Goal: Task Accomplishment & Management: Use online tool/utility

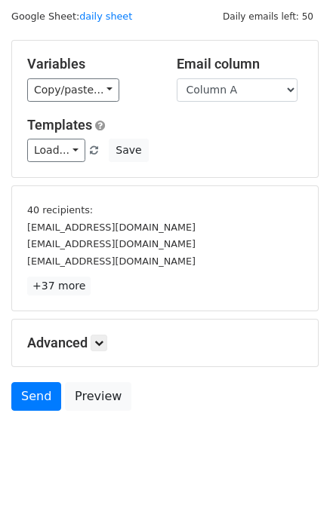
scroll to position [64, 0]
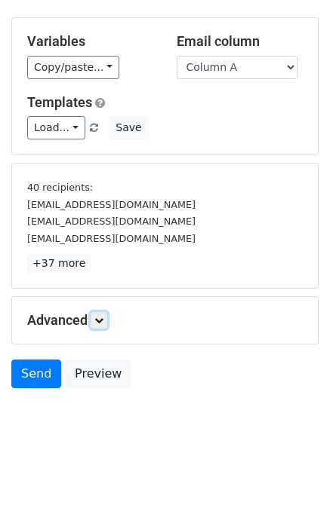
click at [100, 326] on link at bounding box center [99, 320] width 17 height 17
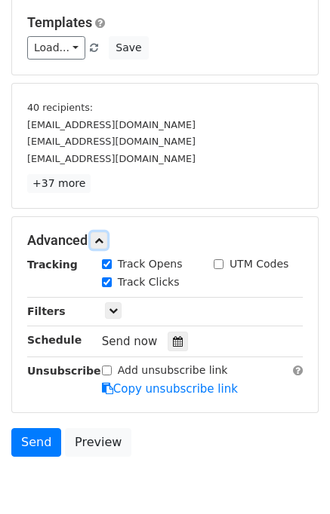
scroll to position [204, 0]
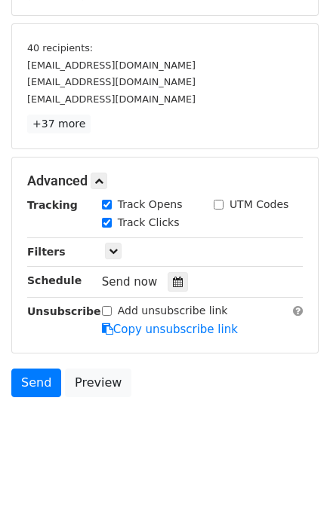
click at [180, 281] on div "Send now" at bounding box center [190, 282] width 177 height 20
click at [173, 284] on icon at bounding box center [178, 282] width 10 height 11
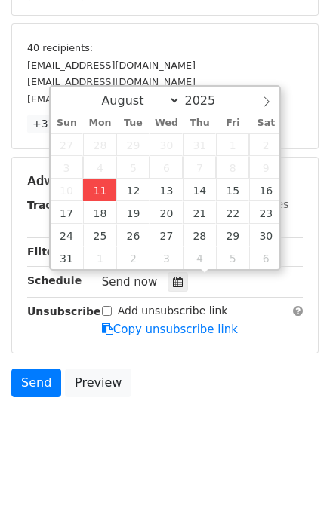
type input "2025-08-11 12:07"
type input "07"
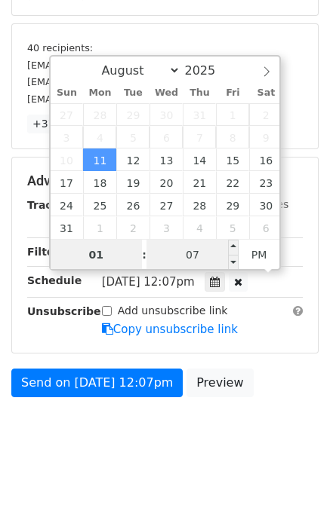
type input "01"
type input "2025-08-11 13:07"
click at [214, 249] on input "07" at bounding box center [192, 255] width 92 height 30
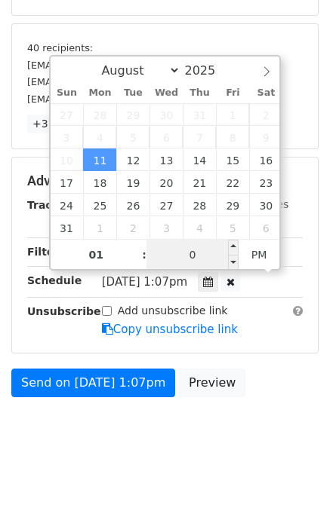
type input "00"
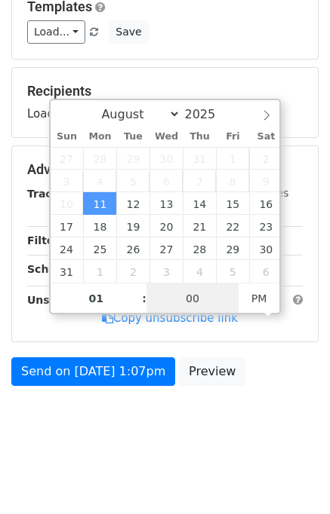
scroll to position [156, 0]
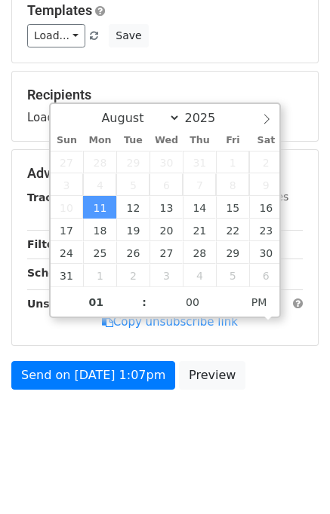
type input "2025-08-11 13:00"
click at [293, 417] on body "New Campaign Daily emails left: 50 Google Sheet: daily sheet Variables Copy/pas…" at bounding box center [165, 156] width 330 height 603
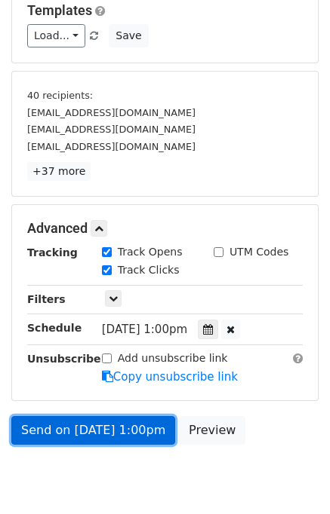
click at [72, 428] on link "Send on Aug 11 at 1:00pm" at bounding box center [93, 430] width 164 height 29
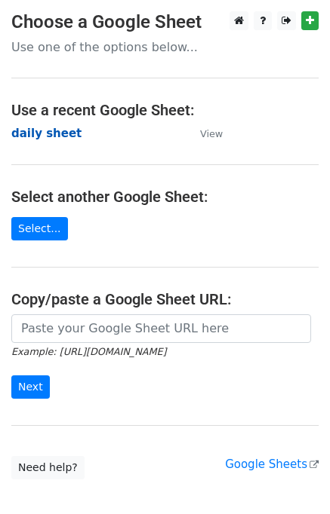
click at [55, 137] on strong "daily sheet" at bounding box center [46, 134] width 70 height 14
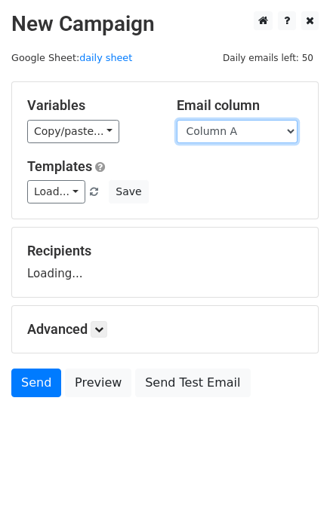
drag, startPoint x: 231, startPoint y: 126, endPoint x: 231, endPoint y: 139, distance: 12.8
click at [231, 126] on select "Column A Column B Column C" at bounding box center [237, 131] width 121 height 23
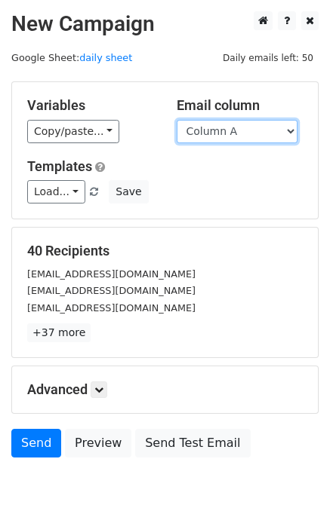
drag, startPoint x: 228, startPoint y: 131, endPoint x: 229, endPoint y: 140, distance: 8.4
click at [228, 131] on select "Column A Column B Column C" at bounding box center [237, 131] width 121 height 23
select select "Column B"
click at [177, 120] on select "Column A Column B Column C" at bounding box center [237, 131] width 121 height 23
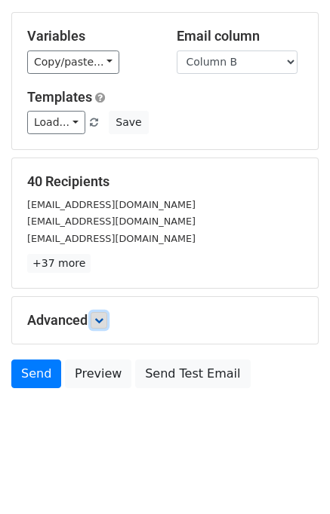
click at [103, 316] on icon at bounding box center [98, 320] width 9 height 9
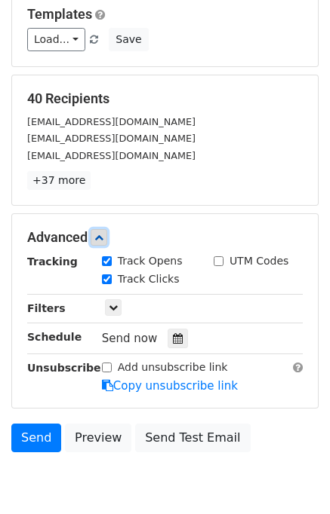
scroll to position [199, 0]
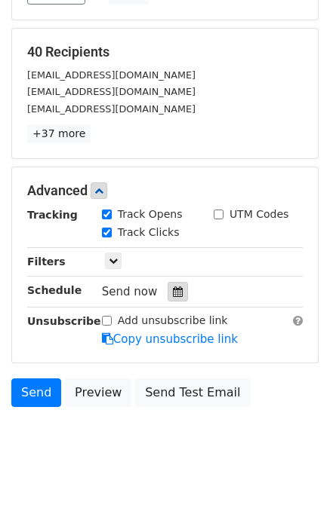
click at [173, 287] on icon at bounding box center [178, 292] width 10 height 11
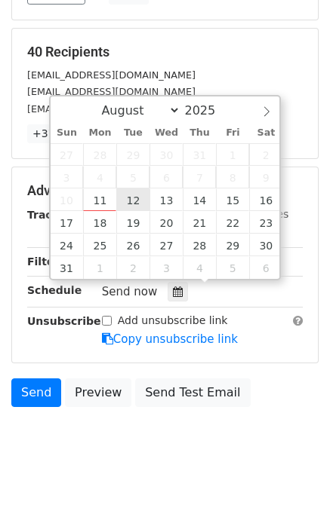
type input "2025-08-12 12:00"
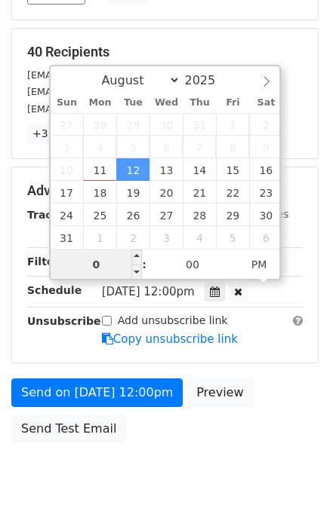
type input "02"
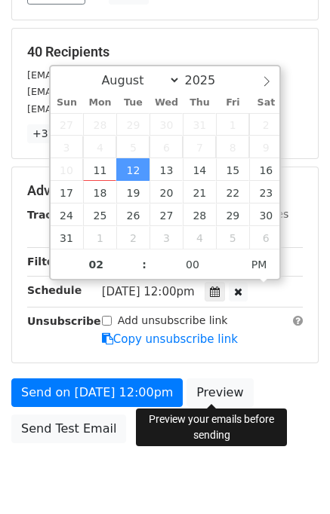
type input "2025-08-12 14:00"
click at [290, 379] on div "Send on Aug 12 at 12:00pm Preview Send Test Email" at bounding box center [165, 415] width 330 height 72
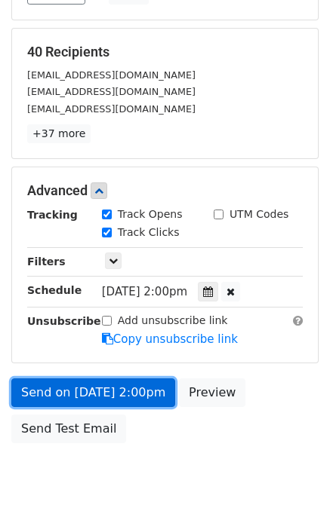
click at [112, 390] on link "Send on Aug 12 at 2:00pm" at bounding box center [93, 393] width 164 height 29
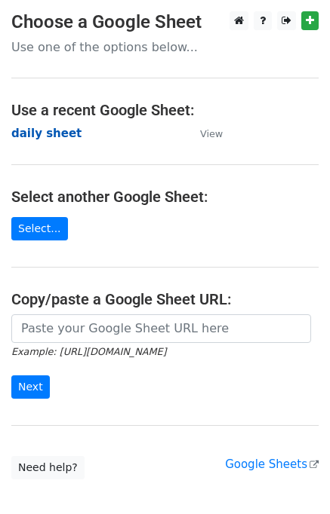
click at [59, 130] on strong "daily sheet" at bounding box center [46, 134] width 70 height 14
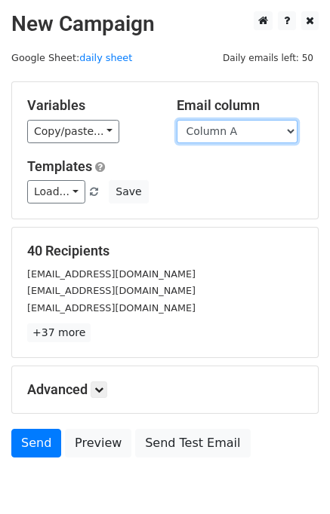
click at [253, 139] on select "Column A Column B Column C" at bounding box center [237, 131] width 121 height 23
select select "Column C"
click at [177, 120] on select "Column A Column B Column C" at bounding box center [237, 131] width 121 height 23
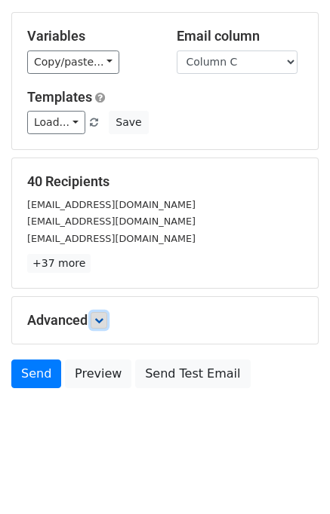
click at [106, 318] on link at bounding box center [99, 320] width 17 height 17
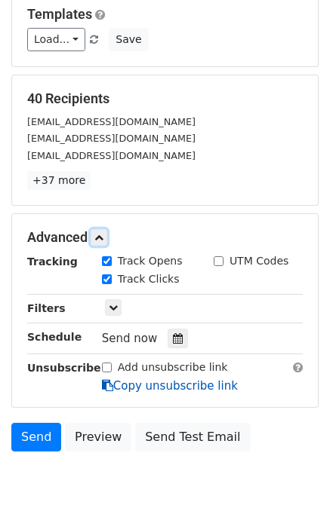
scroll to position [206, 0]
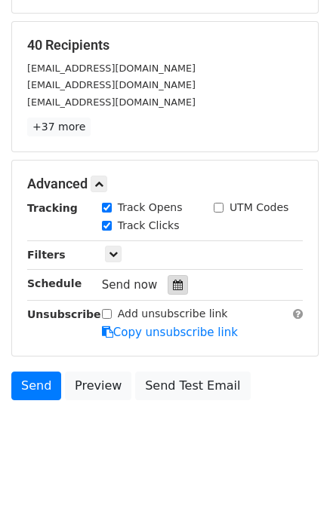
click at [173, 283] on icon at bounding box center [178, 285] width 10 height 11
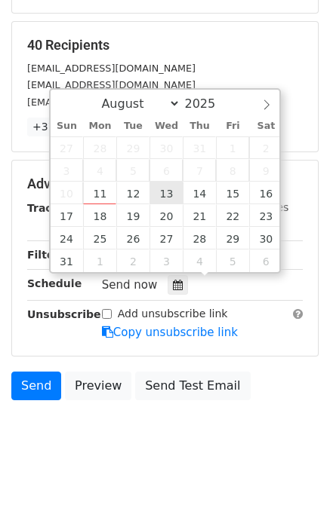
type input "2025-08-13 12:00"
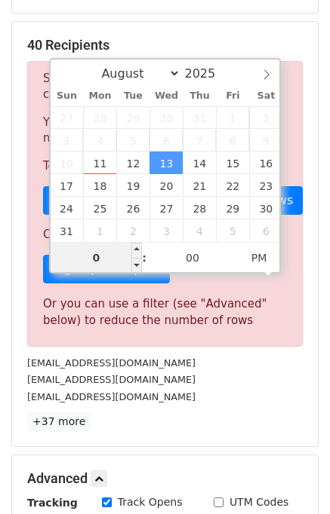
type input "03"
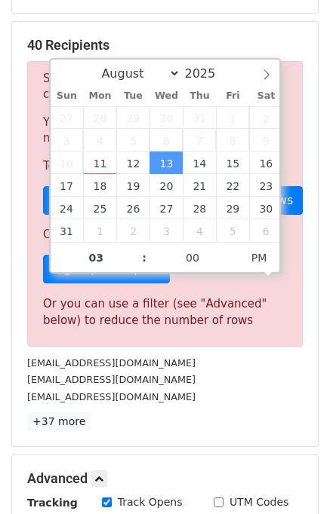
type input "2025-08-13 15:00"
click at [218, 422] on p "+37 more" at bounding box center [164, 422] width 275 height 19
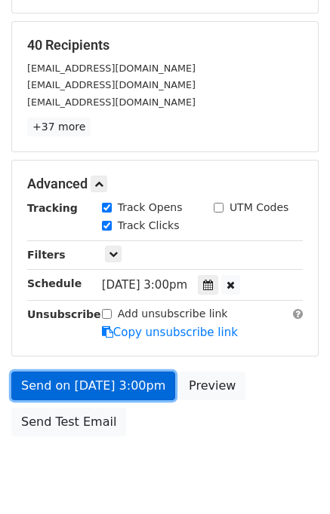
click at [103, 382] on link "Send on Aug 13 at 3:00pm" at bounding box center [93, 386] width 164 height 29
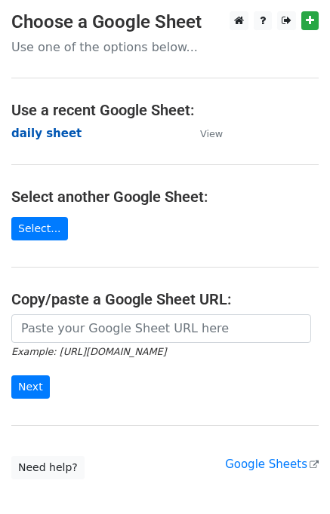
click at [22, 132] on strong "daily sheet" at bounding box center [46, 134] width 70 height 14
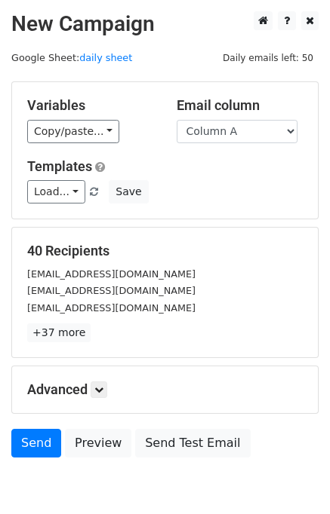
scroll to position [69, 0]
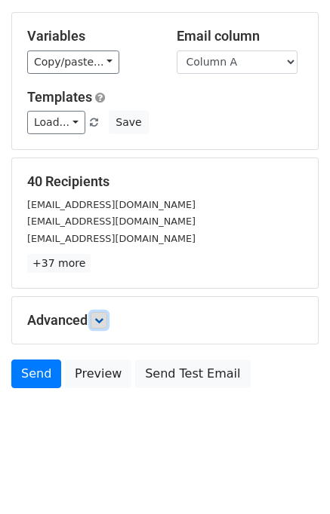
click at [103, 319] on icon at bounding box center [98, 320] width 9 height 9
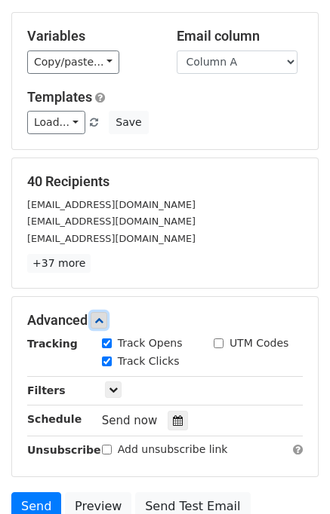
scroll to position [197, 0]
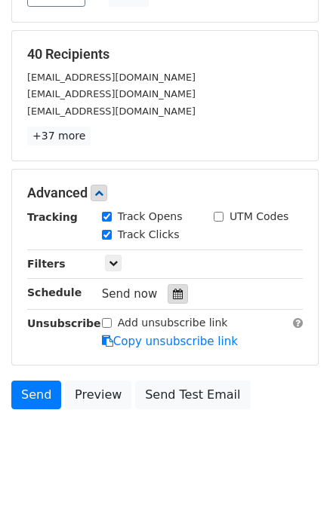
click at [173, 293] on icon at bounding box center [178, 294] width 10 height 11
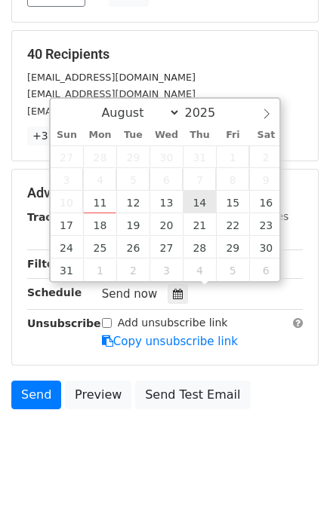
type input "2025-08-14 12:00"
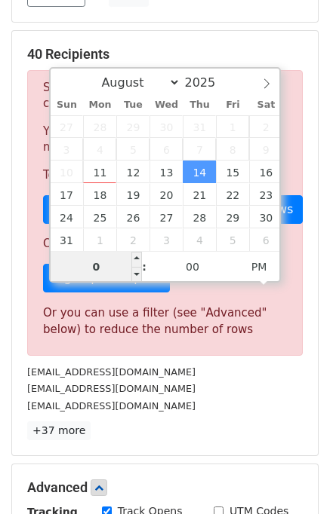
type input "04"
type input "2025-08-14 16:00"
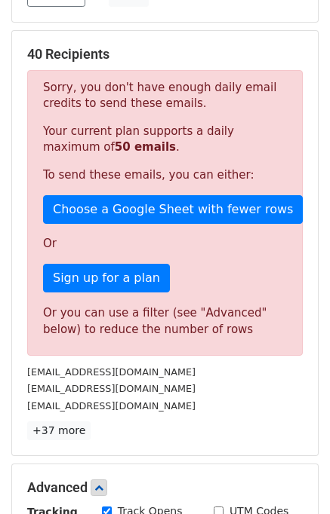
click at [234, 376] on div "info@shadidress.ca" at bounding box center [165, 372] width 298 height 17
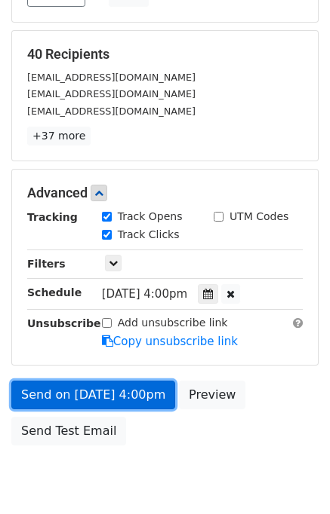
click at [111, 391] on link "Send on Aug 14 at 4:00pm" at bounding box center [93, 395] width 164 height 29
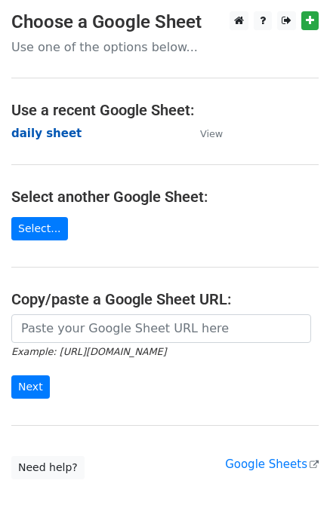
click at [32, 137] on strong "daily sheet" at bounding box center [46, 134] width 70 height 14
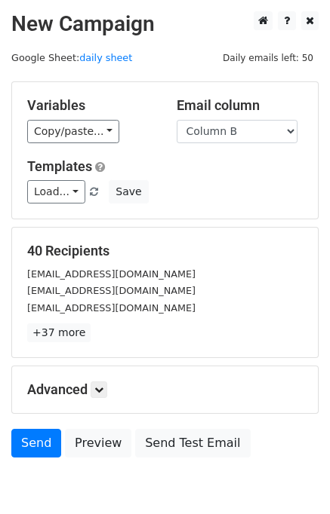
select select "Column B"
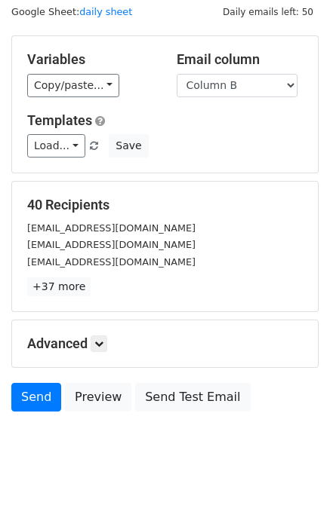
scroll to position [69, 0]
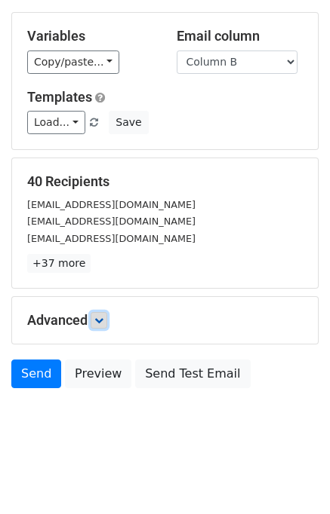
click at [100, 322] on icon at bounding box center [98, 320] width 9 height 9
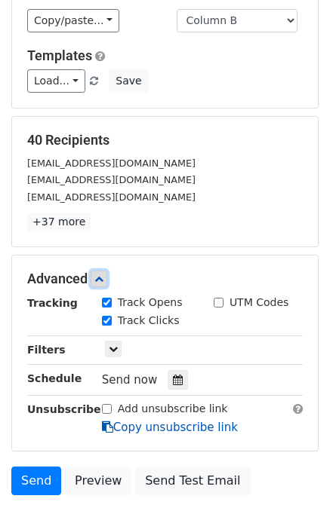
scroll to position [217, 0]
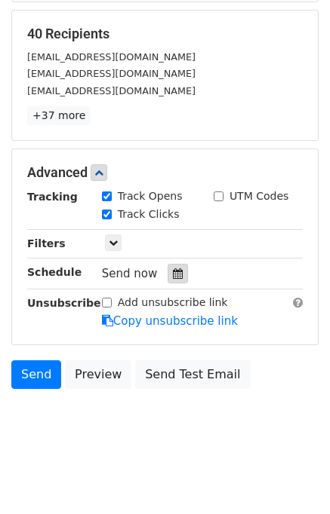
click at [173, 270] on icon at bounding box center [178, 274] width 10 height 11
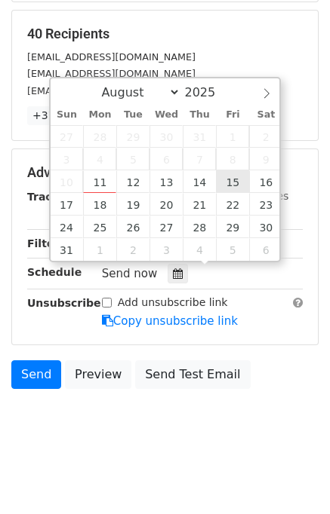
type input "2025-08-15 12:00"
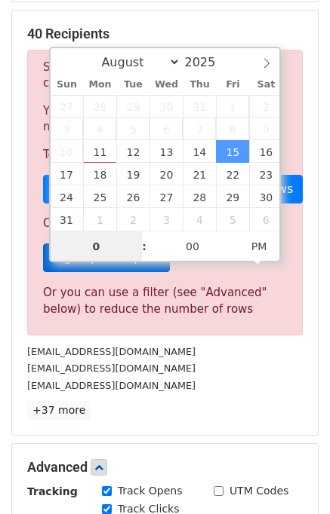
type input "05"
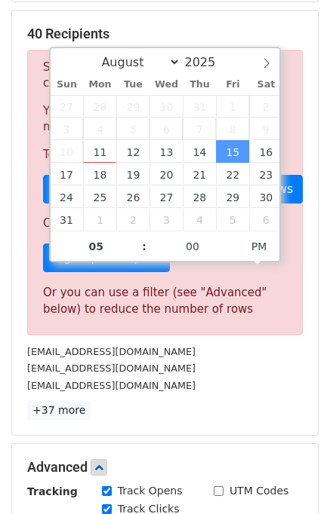
type input "2025-08-15 17:00"
click at [216, 402] on p "+37 more" at bounding box center [164, 410] width 275 height 19
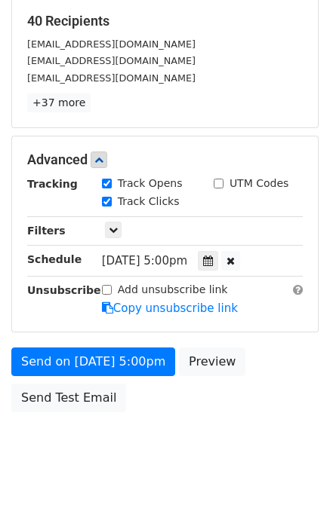
scroll to position [253, 0]
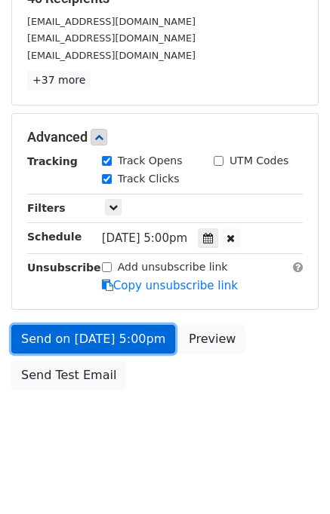
click at [127, 336] on link "Send on Aug 15 at 5:00pm" at bounding box center [93, 339] width 164 height 29
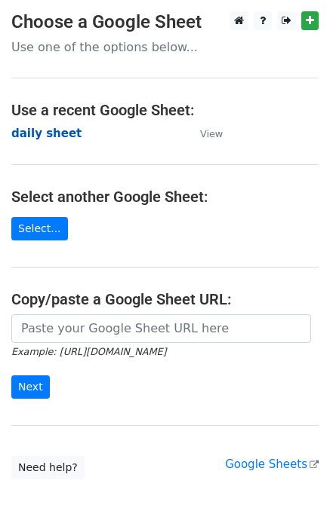
click at [48, 137] on strong "daily sheet" at bounding box center [46, 134] width 70 height 14
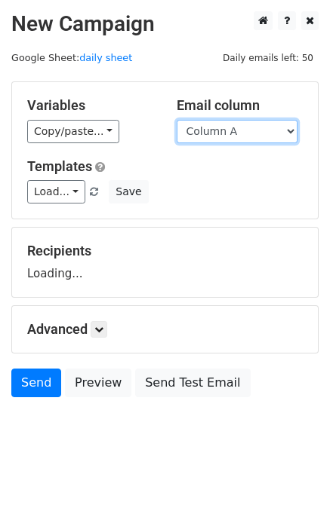
click at [237, 128] on select "Column A Column B Column C" at bounding box center [237, 131] width 121 height 23
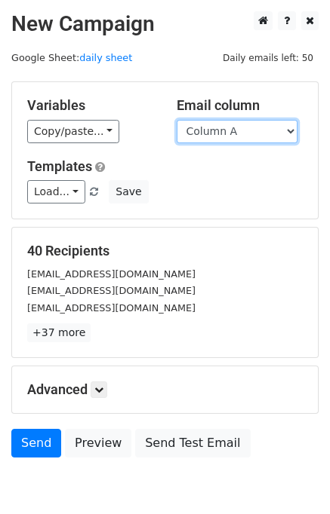
click at [232, 130] on select "Column A Column B Column C" at bounding box center [237, 131] width 121 height 23
select select "Column C"
click at [177, 120] on select "Column A Column B Column C" at bounding box center [237, 131] width 121 height 23
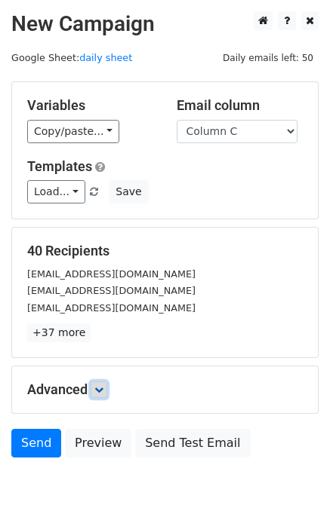
click at [101, 387] on icon at bounding box center [98, 389] width 9 height 9
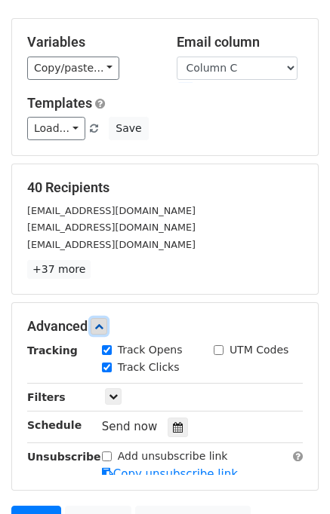
scroll to position [210, 0]
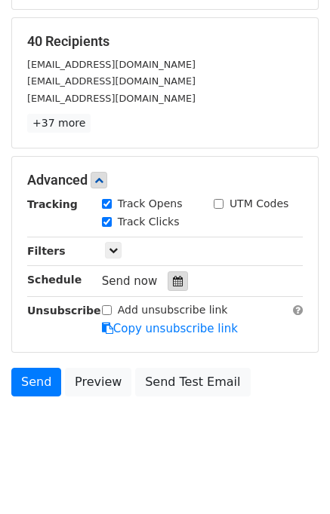
click at [173, 281] on icon at bounding box center [178, 281] width 10 height 11
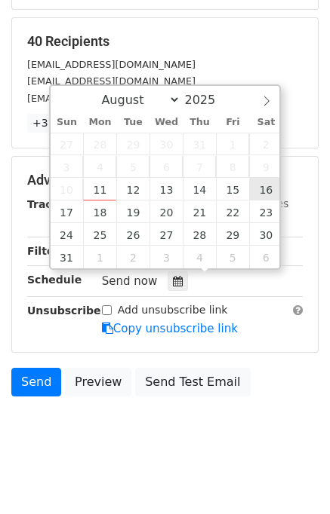
type input "[DATE] 12:00"
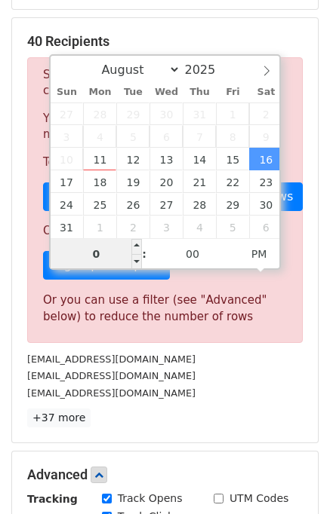
type input "06"
type input "[DATE] 18:00"
click at [232, 424] on p "+37 more" at bounding box center [164, 418] width 275 height 19
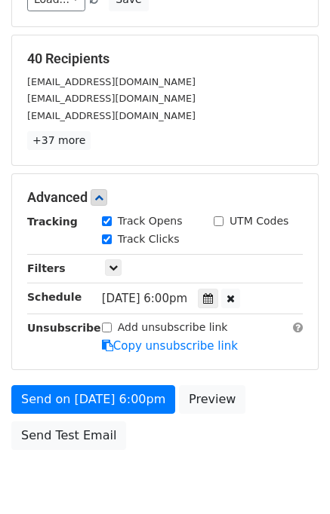
scroll to position [253, 0]
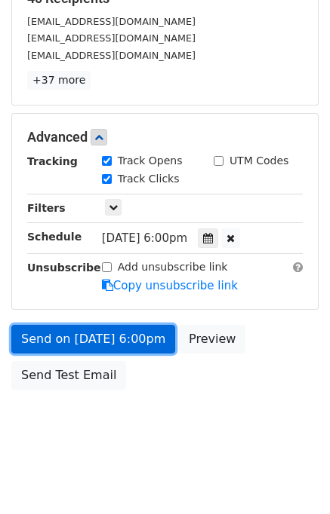
click at [66, 328] on link "Send on [DATE] 6:00pm" at bounding box center [93, 339] width 164 height 29
